Goal: Complete application form

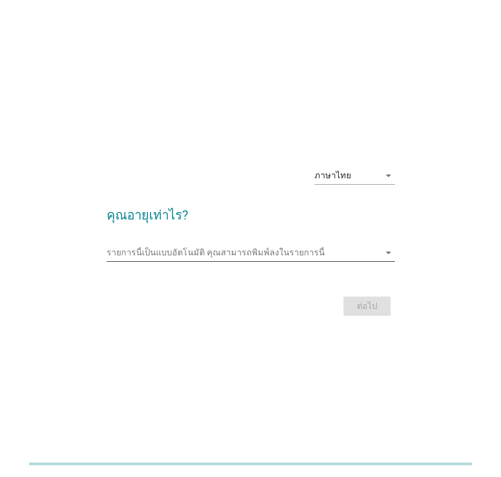
click at [246, 257] on input "รายการนี้เป็นแบบอัตโนมัติ คุณสามารถพิมพ์ลงในรายการนี้" at bounding box center [243, 252] width 273 height 17
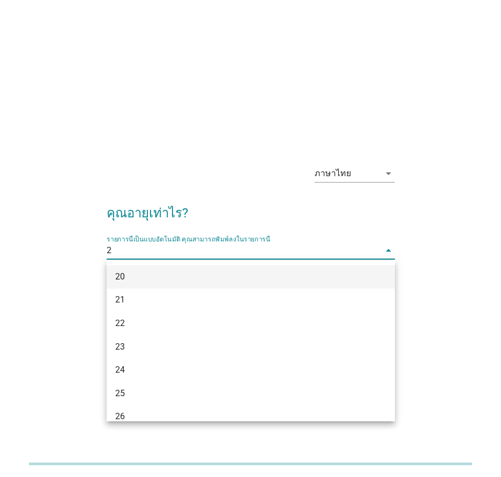
type input "28"
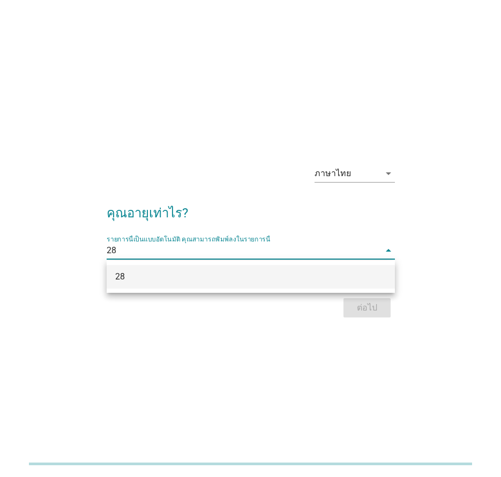
click at [212, 271] on div "28" at bounding box center [239, 277] width 249 height 13
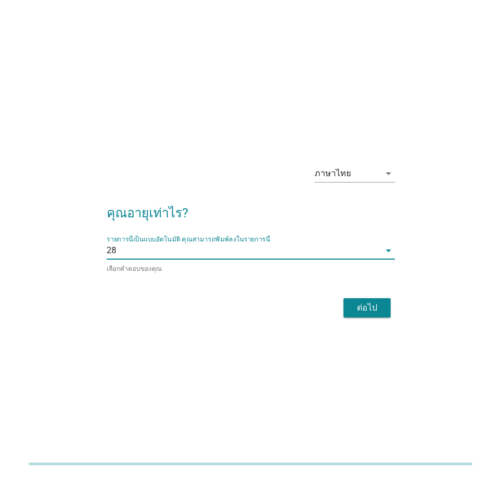
click at [362, 307] on div "ต่อไป" at bounding box center [367, 308] width 30 height 13
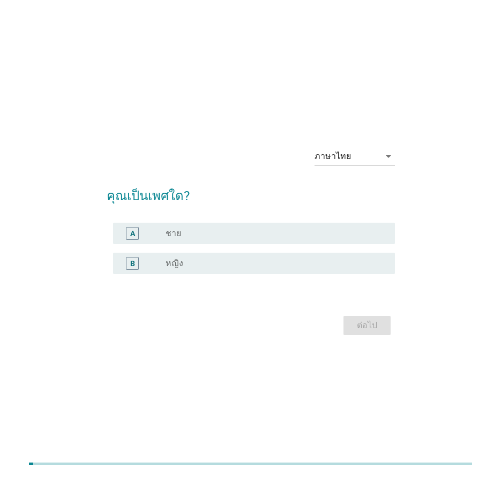
click at [221, 264] on div "radio_button_unchecked หญิง" at bounding box center [272, 263] width 212 height 11
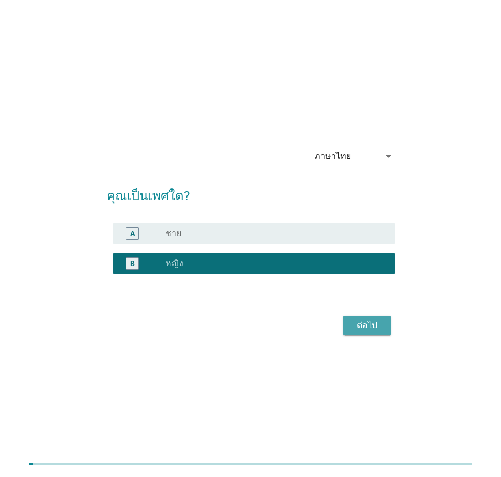
click at [377, 324] on div "ต่อไป" at bounding box center [367, 325] width 30 height 13
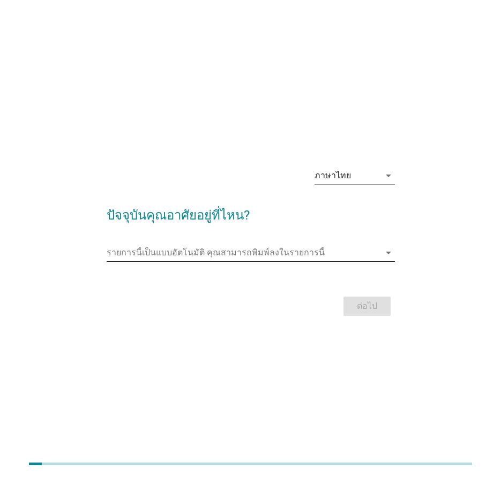
click at [236, 258] on input "รายการนี้เป็นแบบอัตโนมัติ คุณสามารถพิมพ์ลงในรายการนี้" at bounding box center [243, 252] width 273 height 17
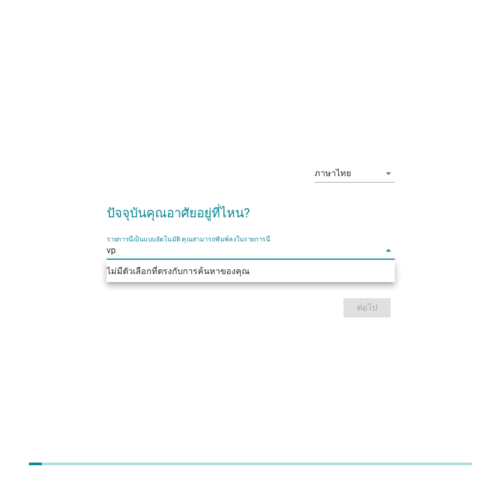
type input "v"
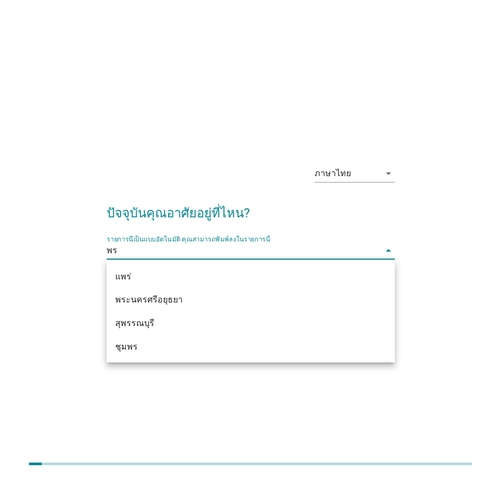
type input "พระ"
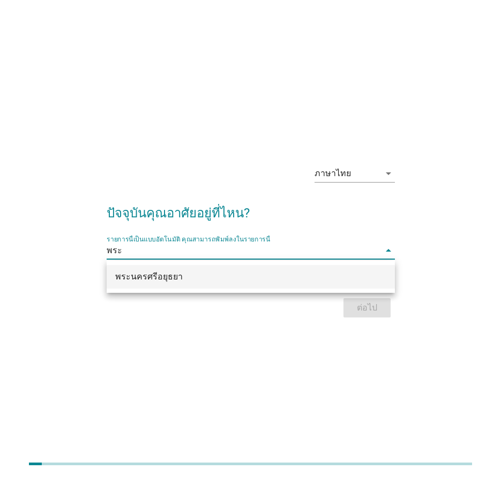
click at [227, 279] on div "พระนครศรีอยุธยา" at bounding box center [239, 277] width 249 height 13
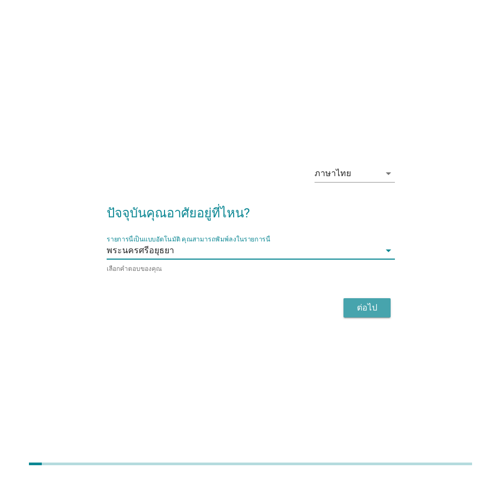
click at [378, 304] on div "ต่อไป" at bounding box center [367, 308] width 30 height 13
